Goal: Information Seeking & Learning: Learn about a topic

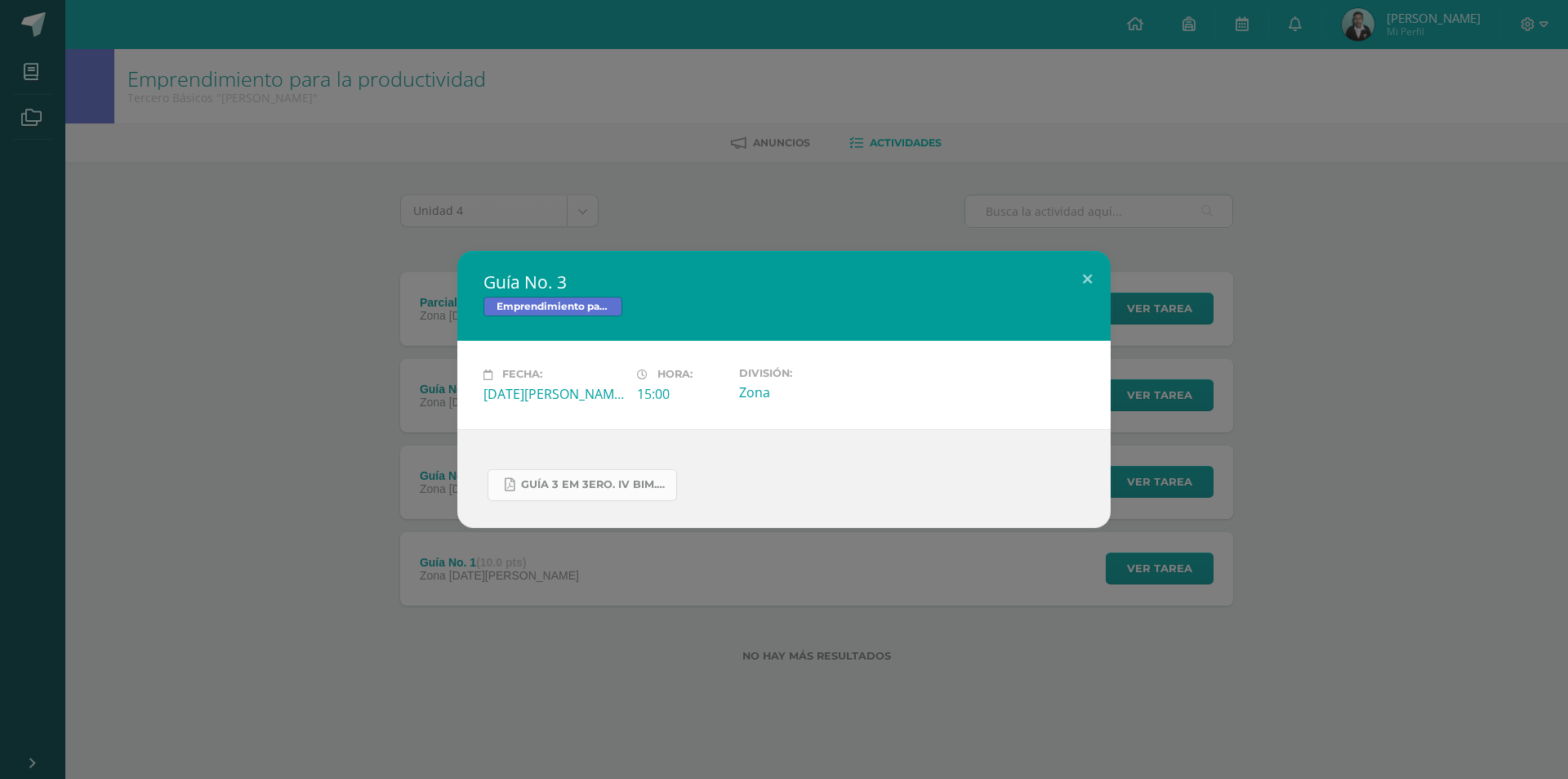
click at [562, 481] on span "GUÍA 3 EM 3ERO. IV BIM.docx.pdf" at bounding box center [594, 484] width 147 height 13
click at [339, 92] on div "Guía No. 3 Emprendimiento para la productividad Fecha: Viernes 29 de Agosto Hor…" at bounding box center [784, 390] width 1568 height 779
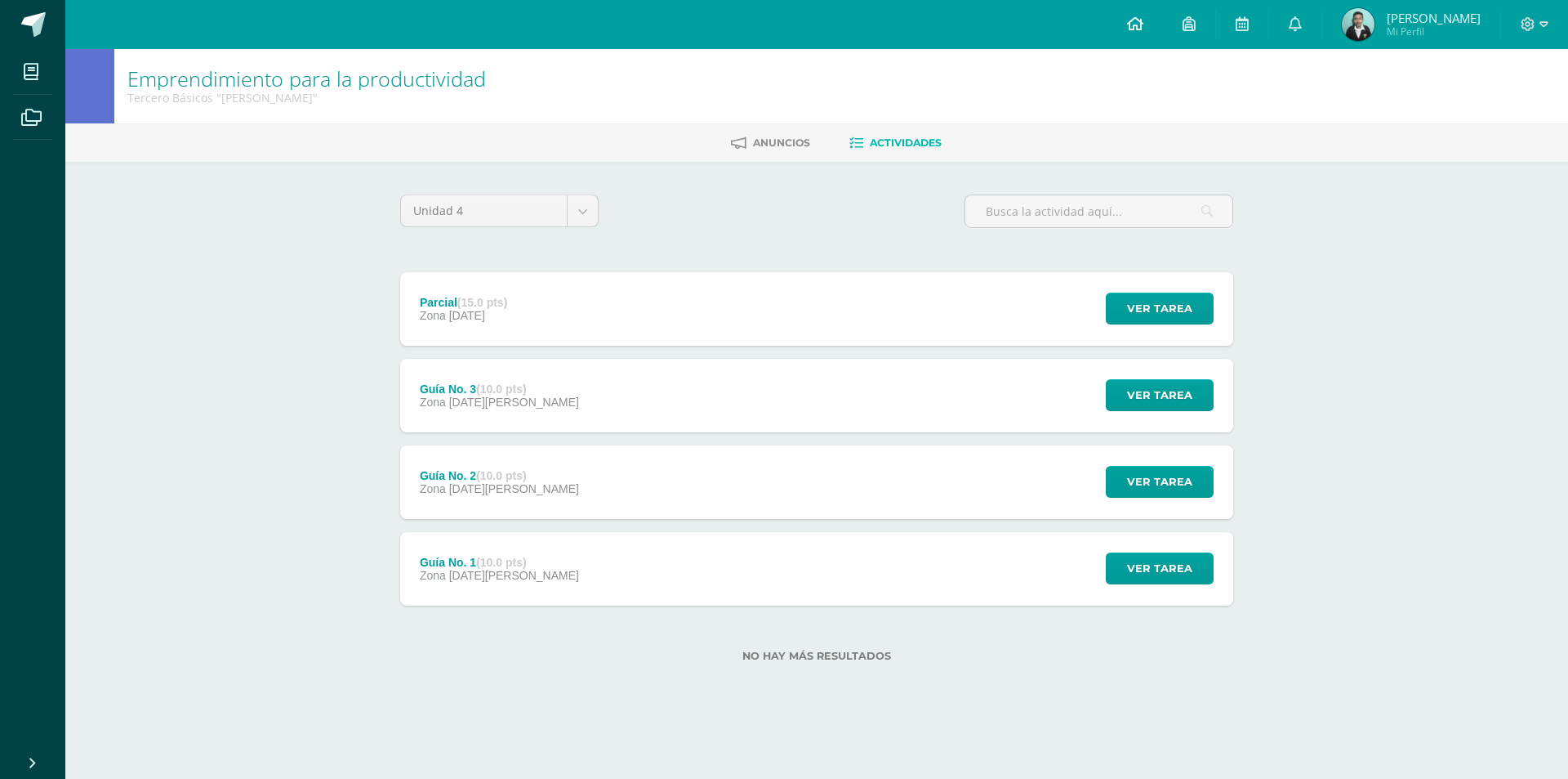
click at [1145, 17] on link at bounding box center [1135, 24] width 55 height 49
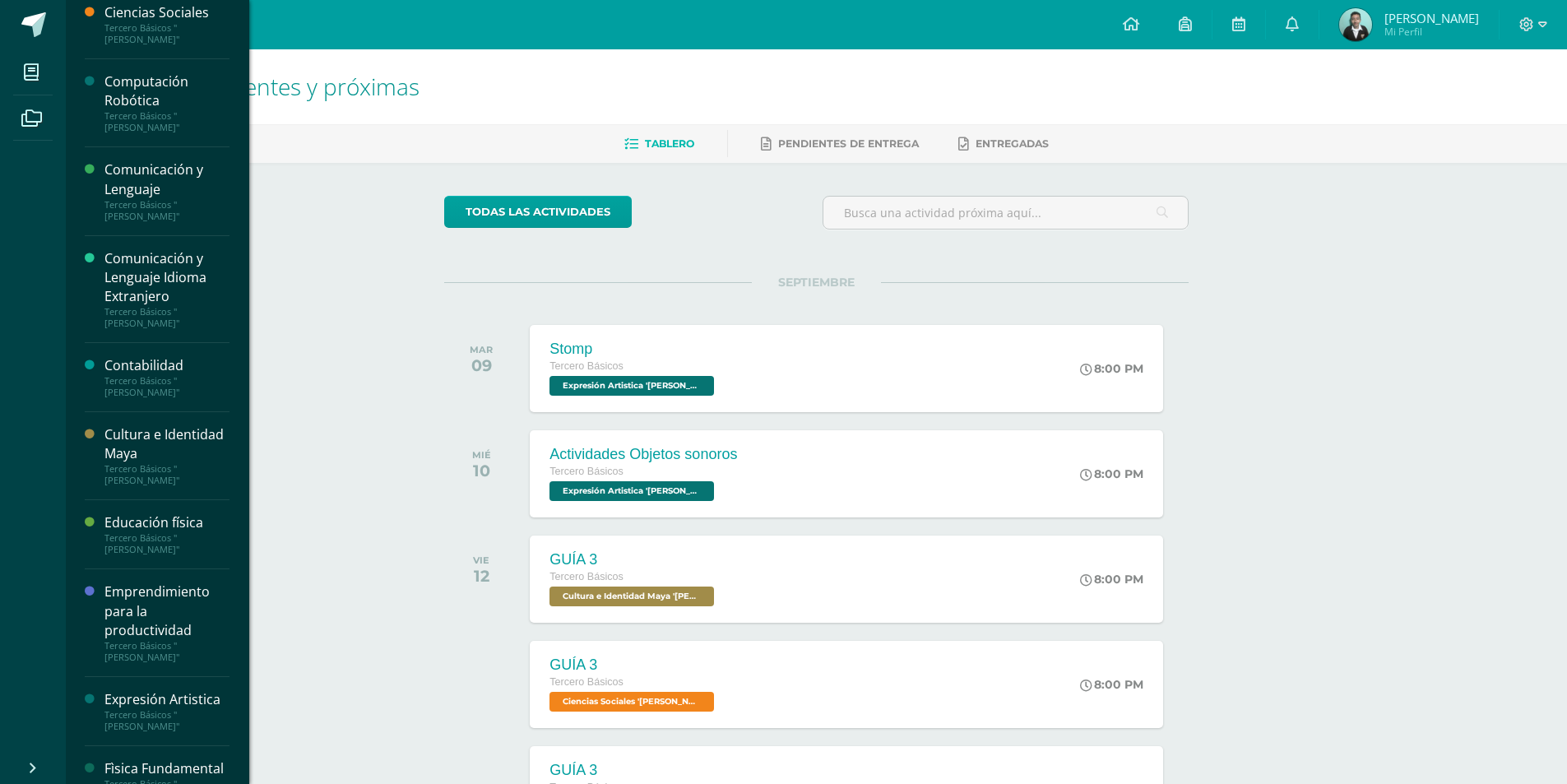
scroll to position [165, 0]
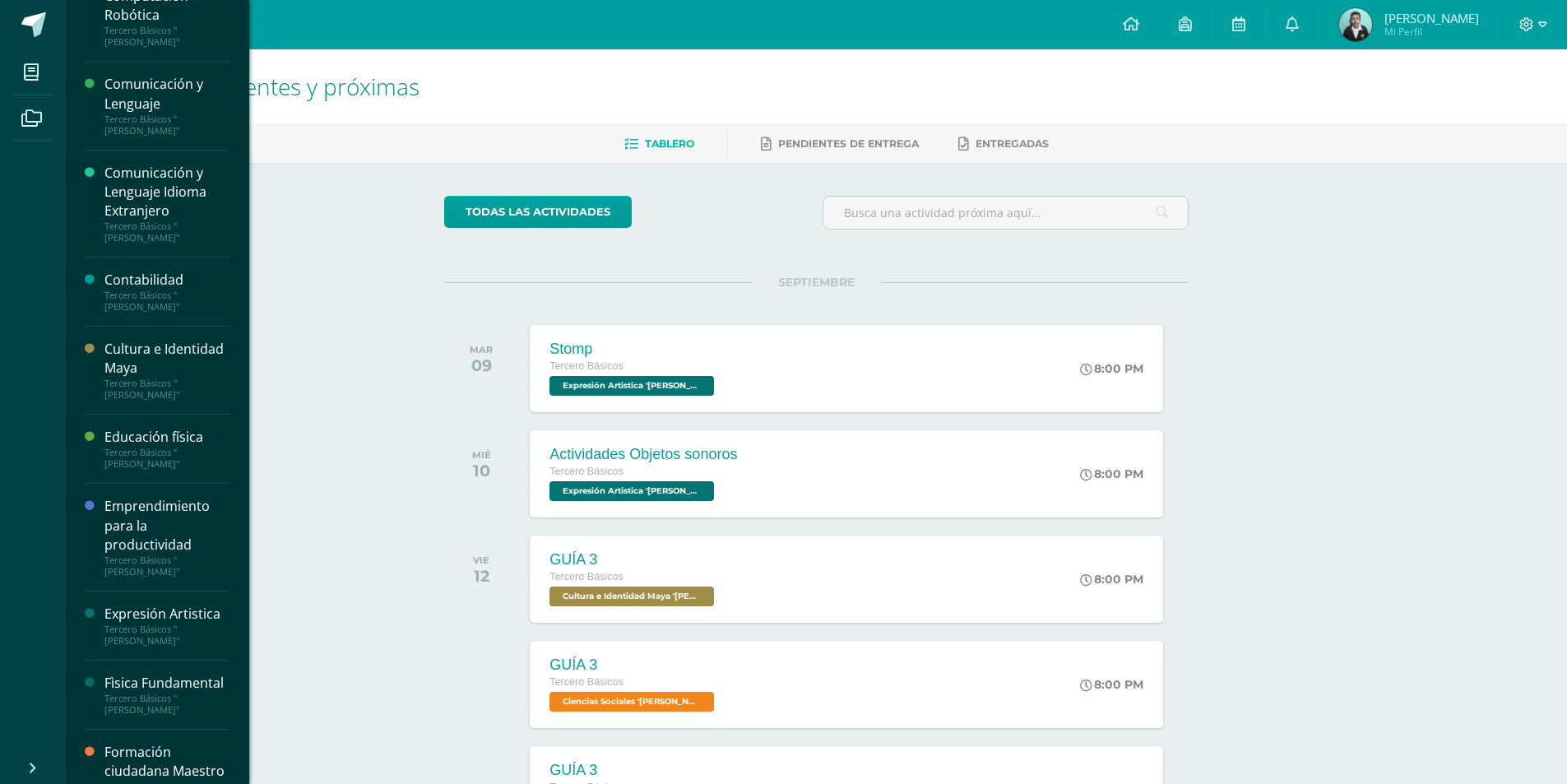
click at [129, 530] on div "Emprendimiento para la productividad" at bounding box center [167, 524] width 125 height 57
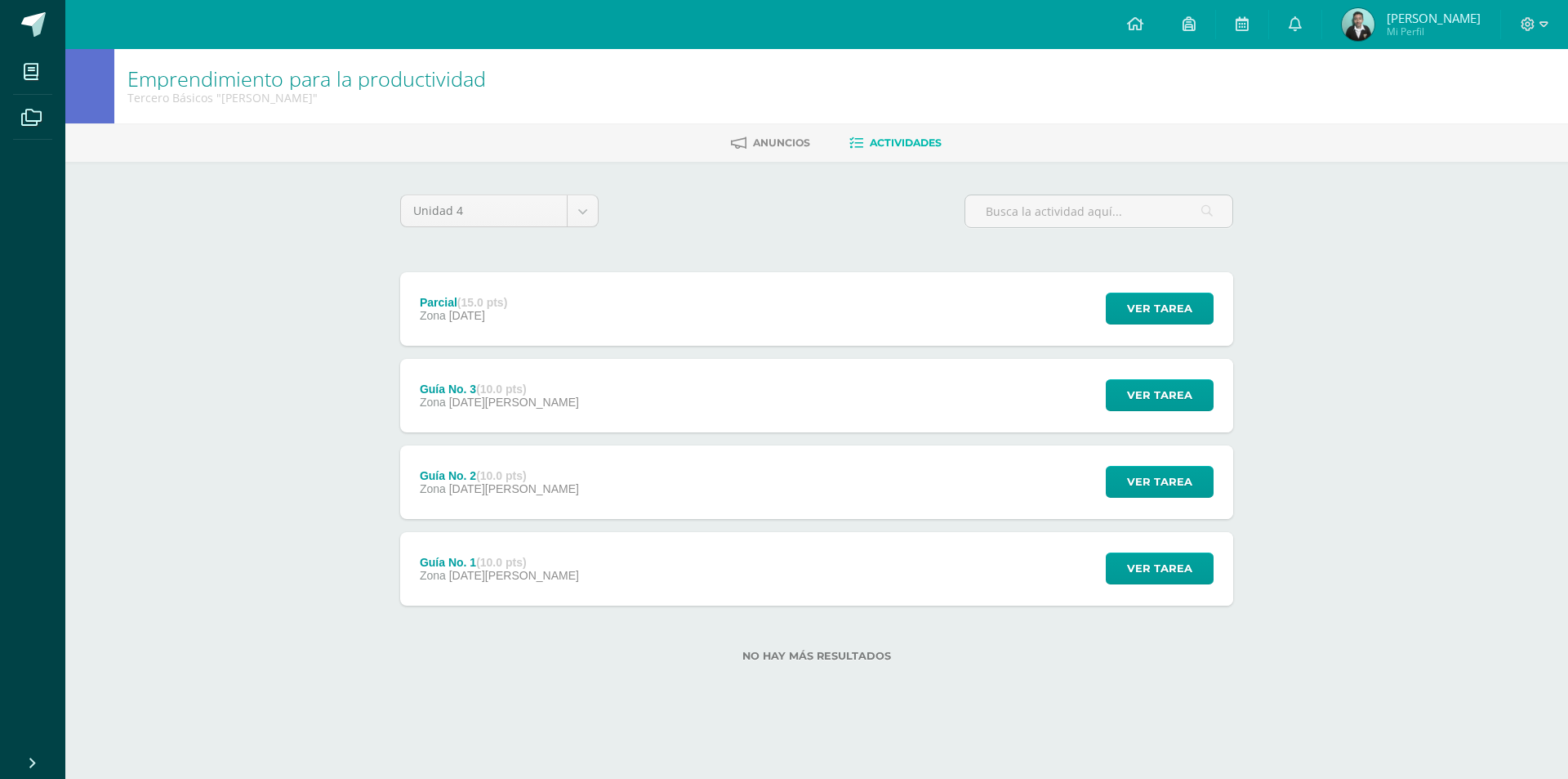
click at [556, 422] on div "Guía No. 3 (10.0 pts) Zona [DATE][PERSON_NAME] Ver tarea Guía No. 3 Emprendimie…" at bounding box center [816, 396] width 833 height 73
